Goal: Find contact information: Find contact information

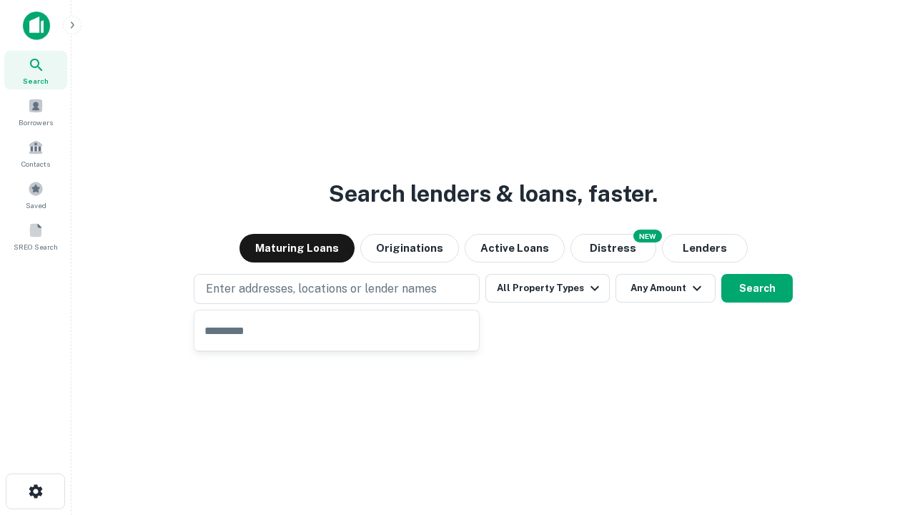
type input "**********"
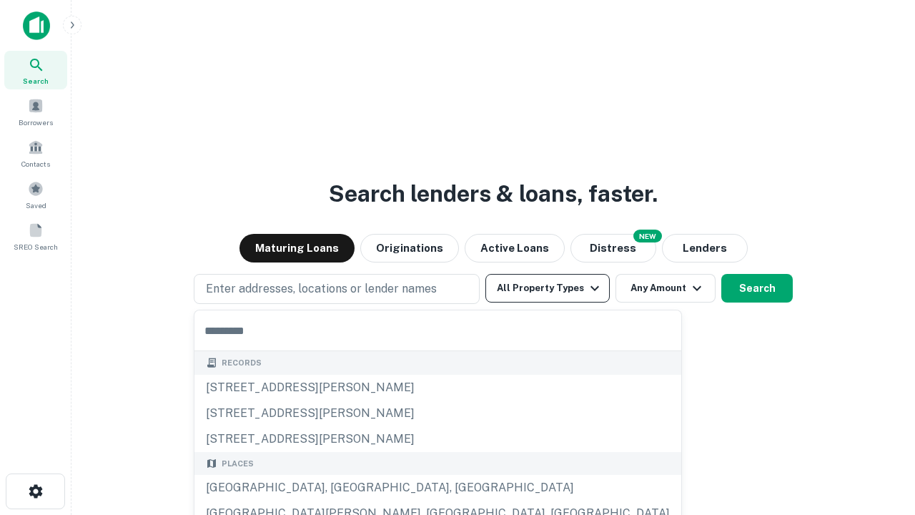
click at [547, 288] on button "All Property Types" at bounding box center [547, 288] width 124 height 29
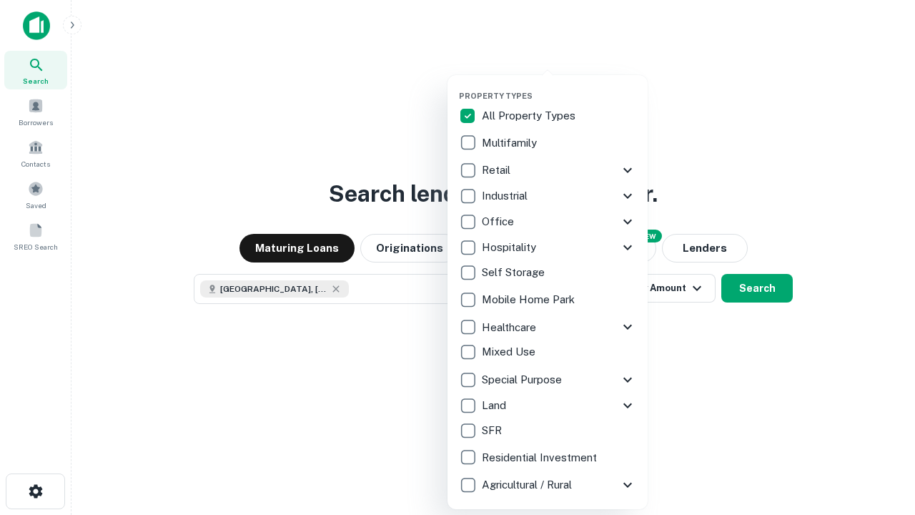
click at [559, 86] on button "button" at bounding box center [559, 86] width 200 height 1
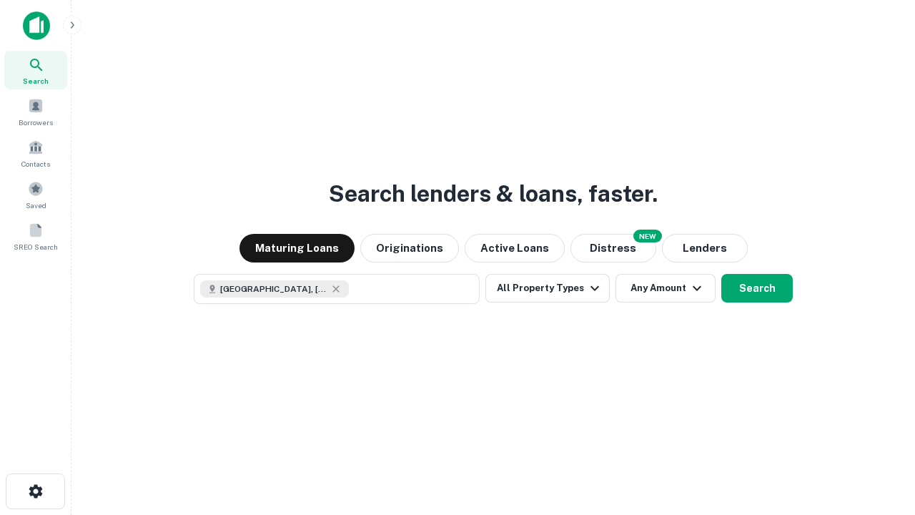
scroll to position [23, 0]
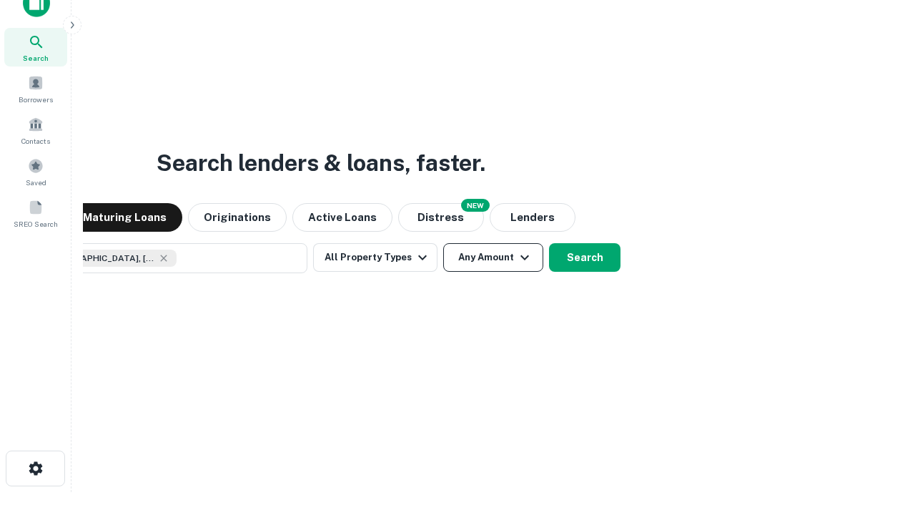
click at [443, 243] on button "Any Amount" at bounding box center [493, 257] width 100 height 29
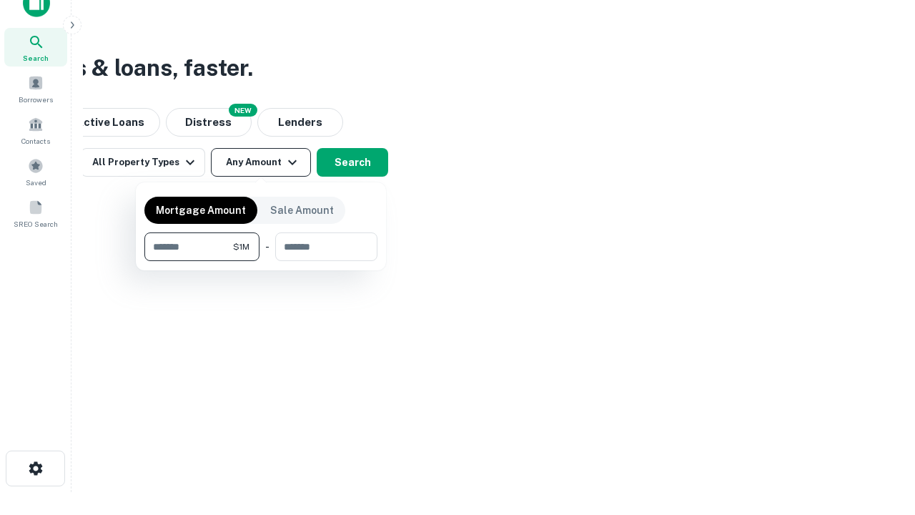
type input "*******"
click at [261, 261] on button "button" at bounding box center [260, 261] width 233 height 1
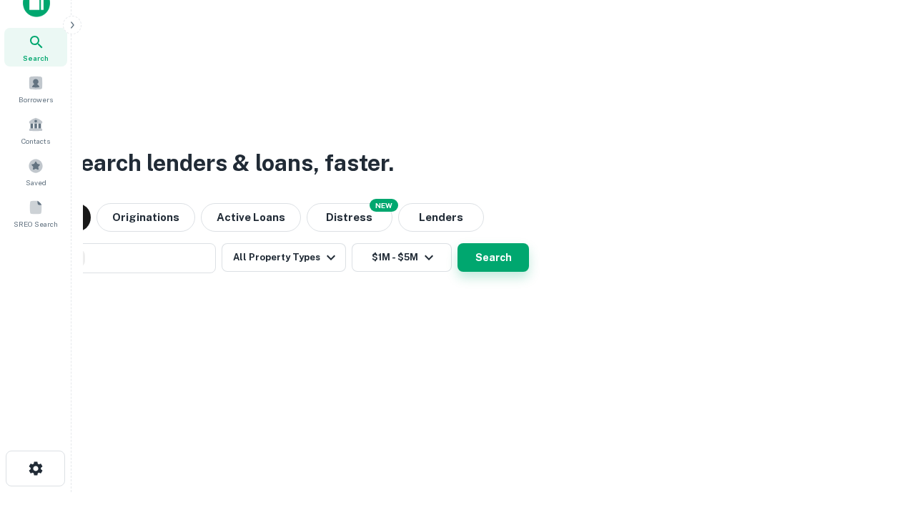
click at [457, 243] on button "Search" at bounding box center [492, 257] width 71 height 29
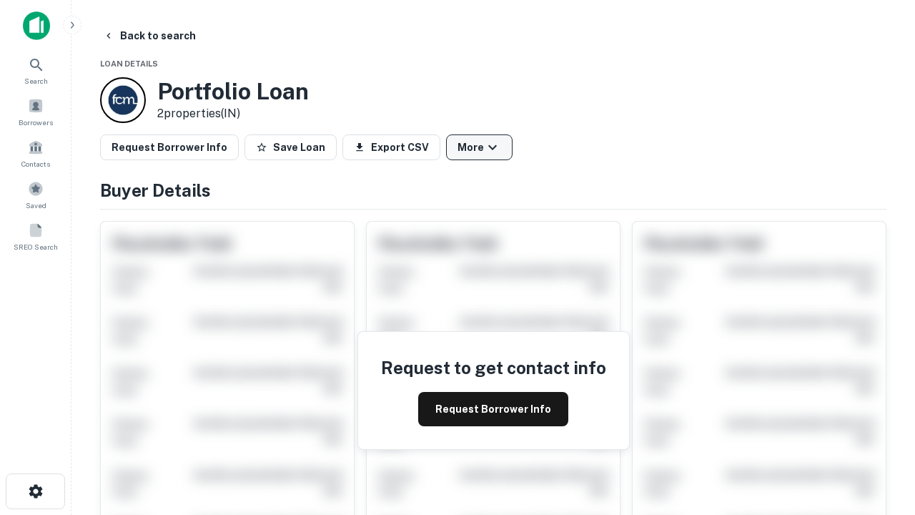
click at [479, 147] on button "More" at bounding box center [479, 147] width 66 height 26
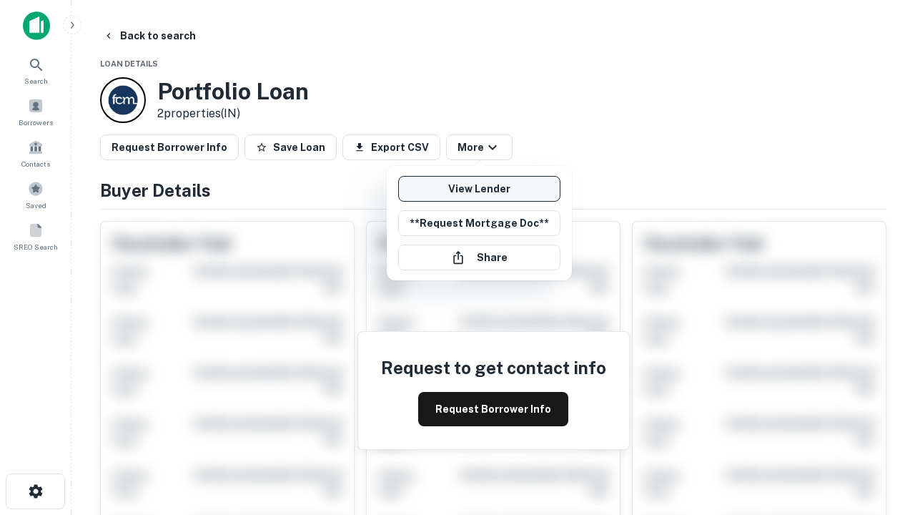
click at [479, 189] on link "View Lender" at bounding box center [479, 189] width 162 height 26
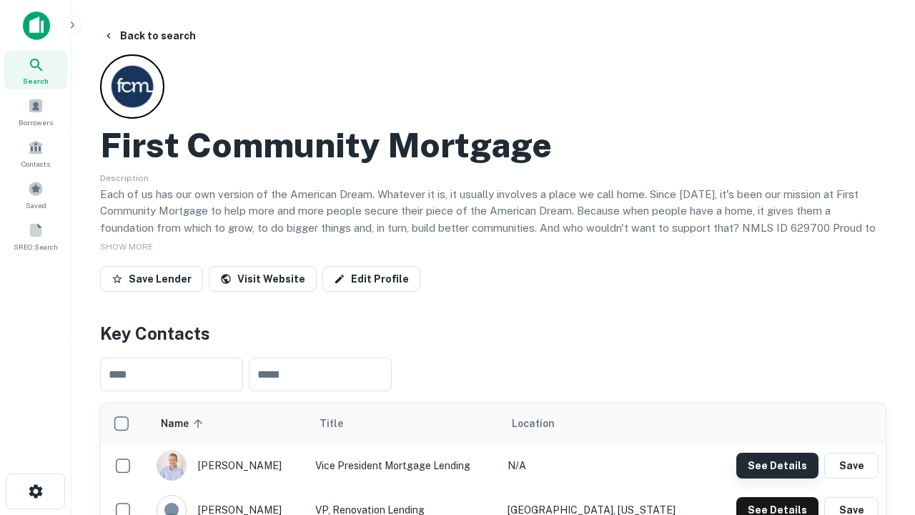
click at [777, 465] on button "See Details" at bounding box center [777, 465] width 82 height 26
click at [35, 491] on icon "button" at bounding box center [35, 490] width 17 height 17
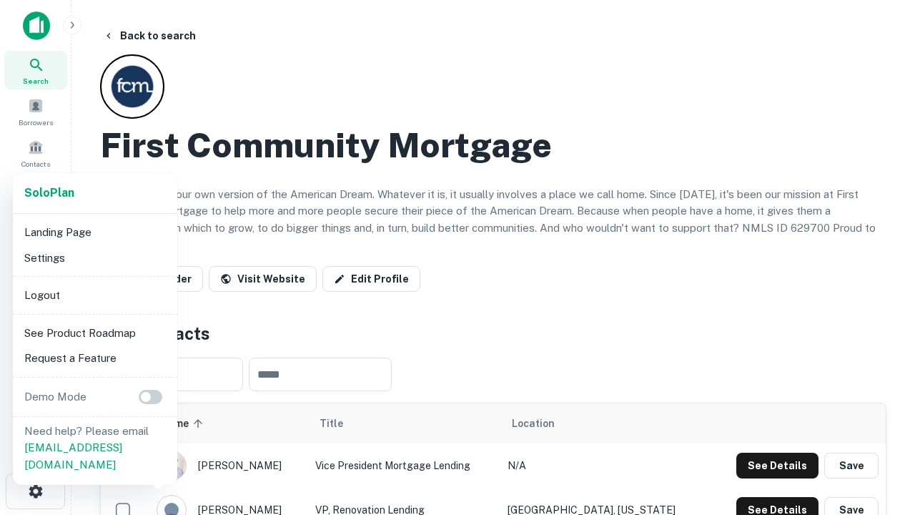
click at [94, 294] on li "Logout" at bounding box center [95, 295] width 153 height 26
